Goal: Information Seeking & Learning: Check status

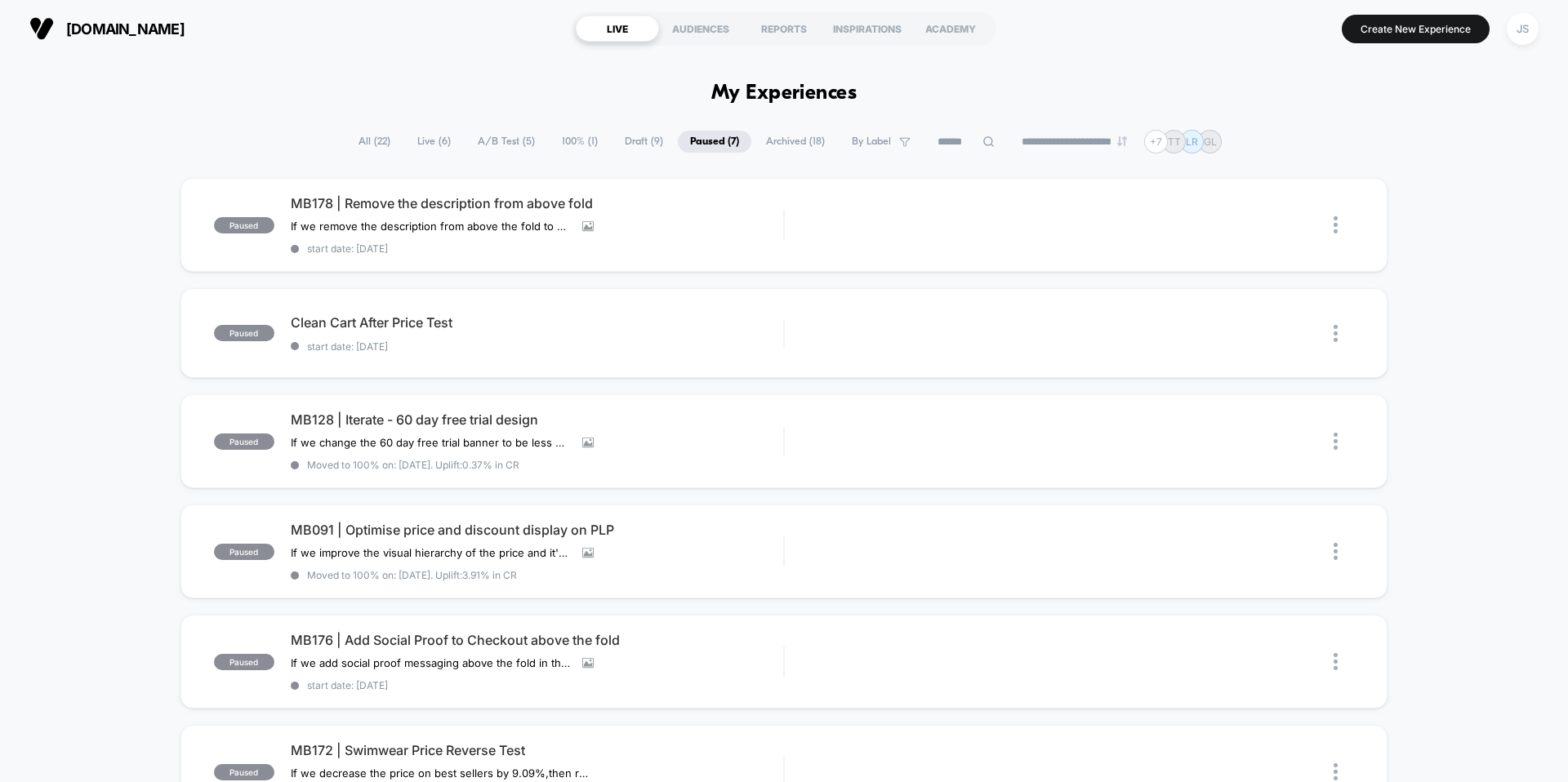
click at [431, 146] on span "Live ( 6 )" at bounding box center [434, 141] width 58 height 22
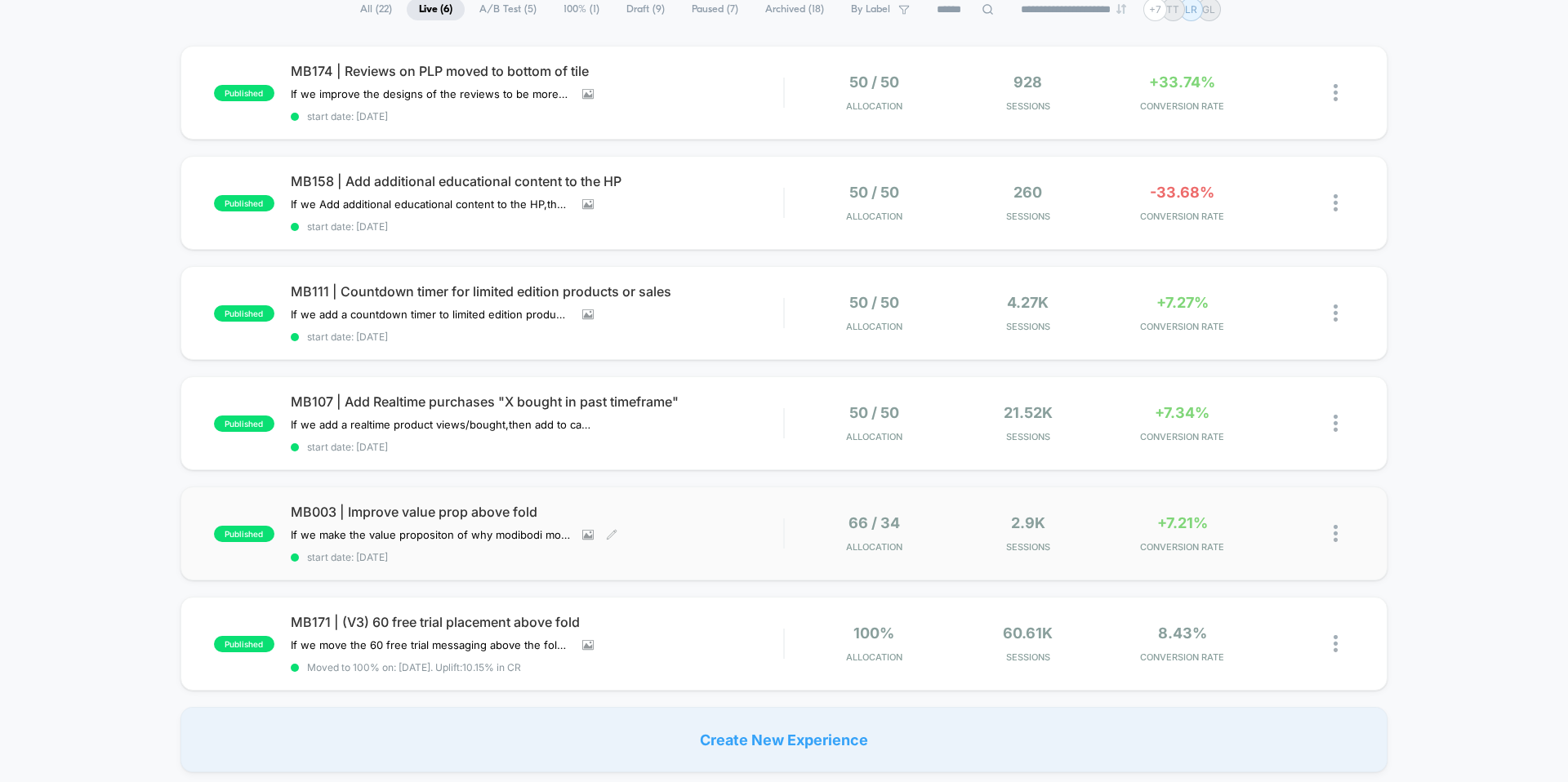
scroll to position [134, 0]
click at [422, 616] on span "MB171 | (V3) 60 free trial placement above fold" at bounding box center [537, 621] width 493 height 16
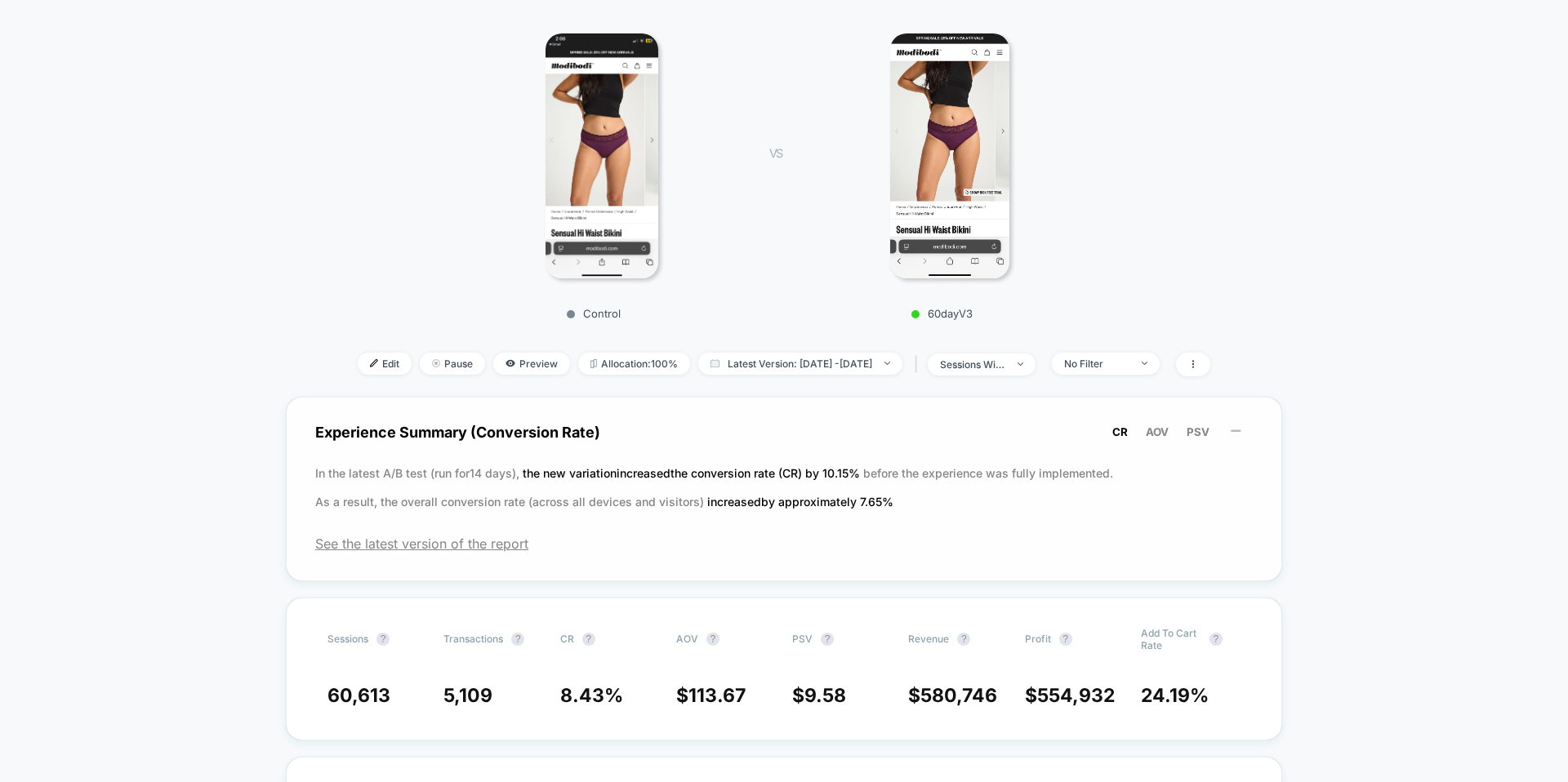
scroll to position [244, 0]
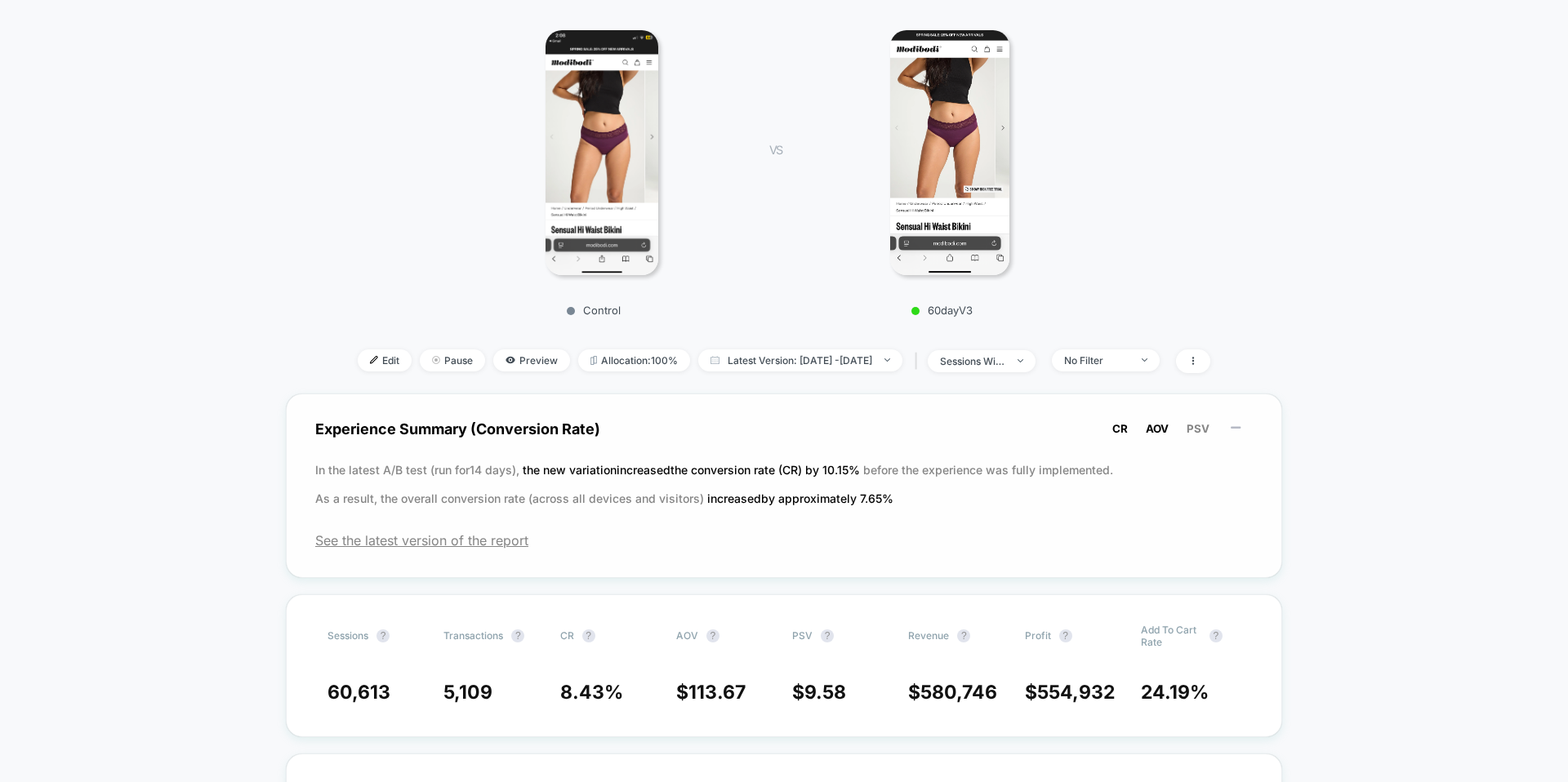
click at [1166, 430] on span "AOV" at bounding box center [1157, 428] width 23 height 13
click at [1210, 423] on button "PSV" at bounding box center [1199, 428] width 33 height 15
click at [1127, 427] on span "CR" at bounding box center [1120, 428] width 16 height 13
click at [1168, 428] on span "AOV" at bounding box center [1157, 428] width 23 height 13
click at [1184, 427] on button "PSV" at bounding box center [1199, 428] width 33 height 15
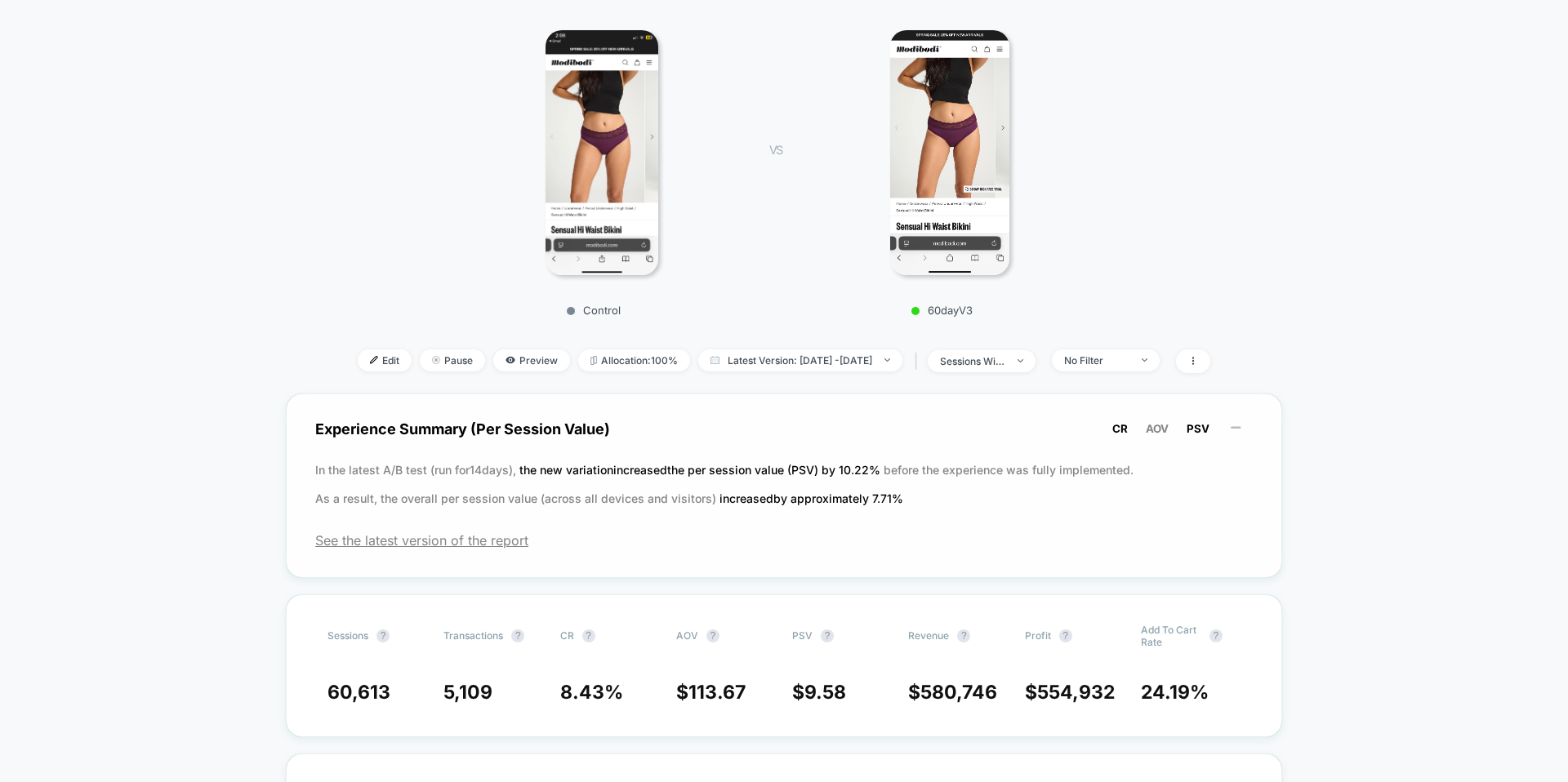
click at [1115, 433] on span "CR" at bounding box center [1120, 428] width 16 height 13
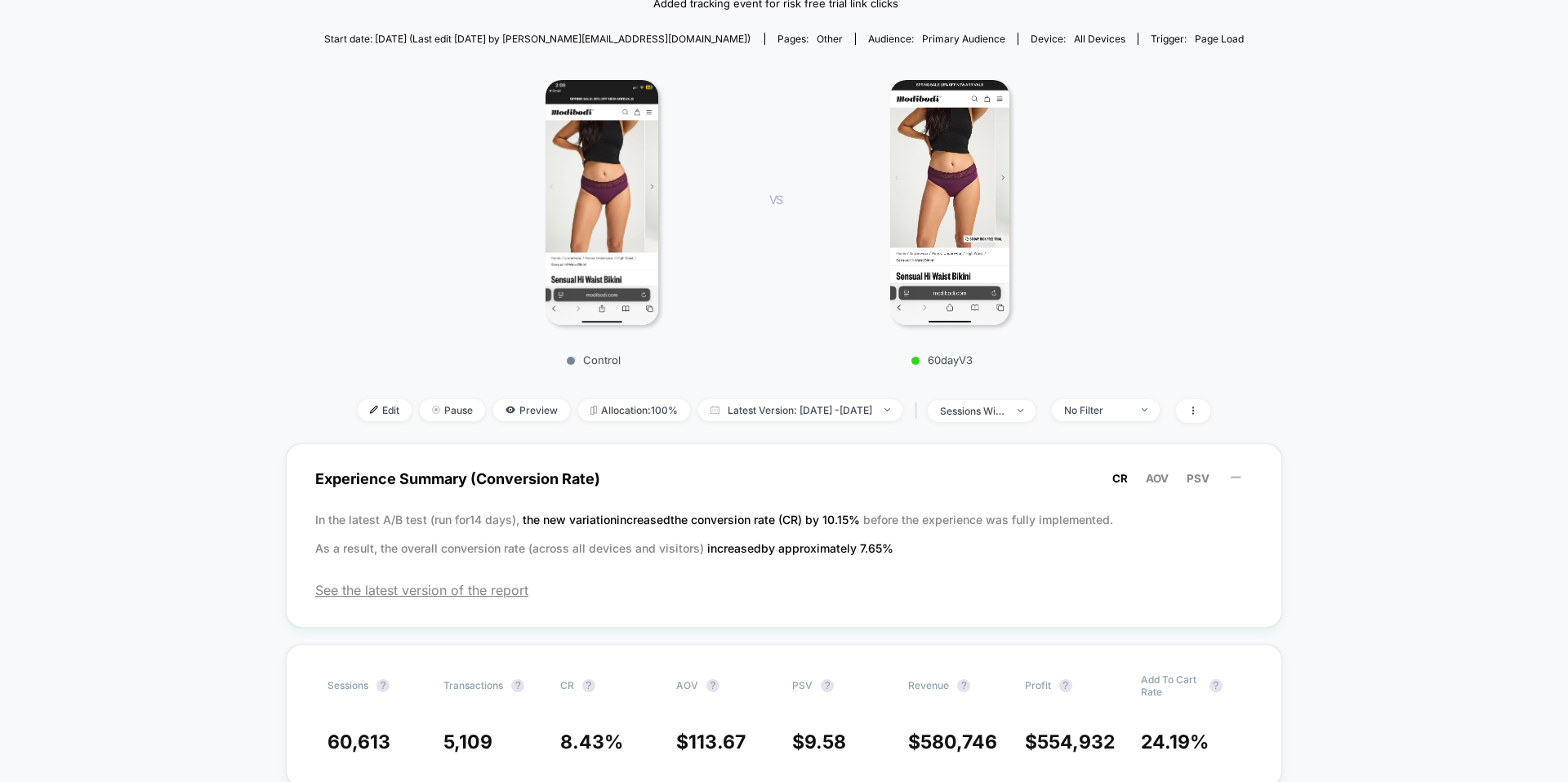
scroll to position [0, 0]
